Goal: Task Accomplishment & Management: Use online tool/utility

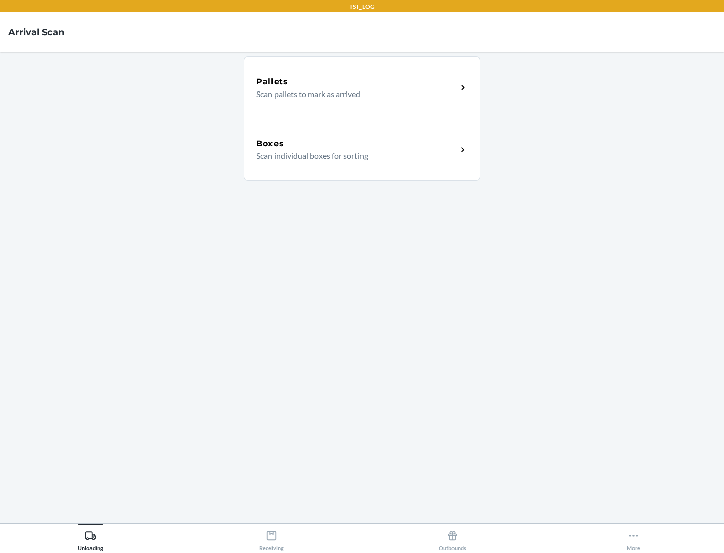
click at [357, 144] on div "Boxes" at bounding box center [356, 144] width 201 height 12
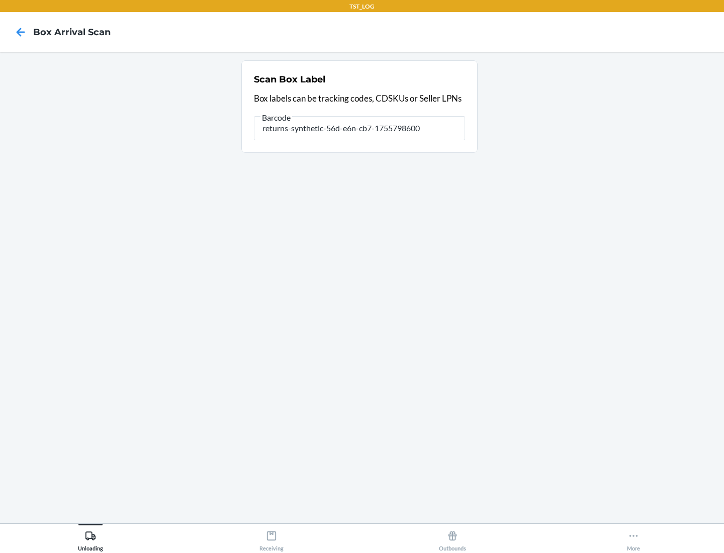
type input "returns-synthetic-56d-e6n-cb7-1755798600"
